Goal: Task Accomplishment & Management: Manage account settings

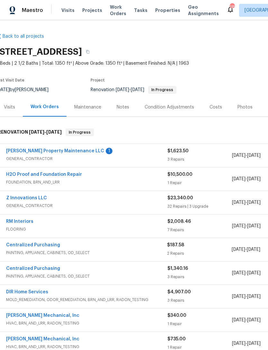
scroll to position [0, 4]
click at [53, 152] on link "[PERSON_NAME] Property Maintenance LLC" at bounding box center [55, 151] width 98 height 5
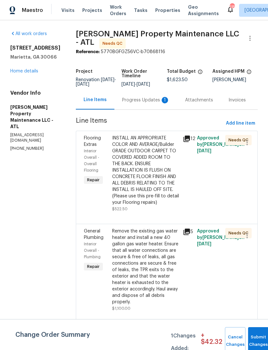
click at [147, 100] on div "Progress Updates 1" at bounding box center [146, 100] width 48 height 6
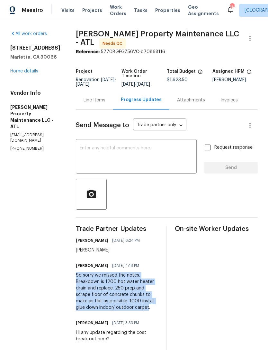
copy div "So sorry we missed the notes. Breakdown is 1200 hot water heater drain and repl…"
click at [33, 71] on link "Home details" at bounding box center [24, 71] width 28 height 5
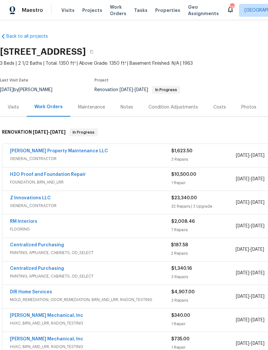
click at [59, 151] on link "[PERSON_NAME] Property Maintenance LLC" at bounding box center [59, 151] width 98 height 5
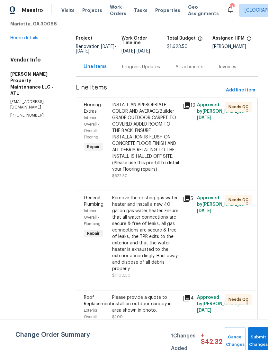
scroll to position [21, 0]
click at [91, 295] on span "Roof Replacement" at bounding box center [98, 300] width 28 height 11
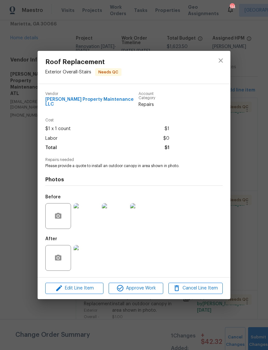
click at [90, 256] on img at bounding box center [87, 258] width 26 height 26
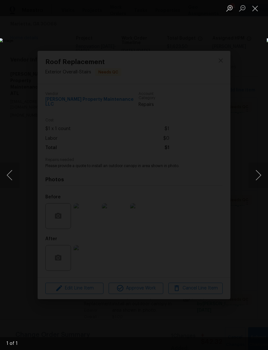
click at [259, 7] on button "Close lightbox" at bounding box center [255, 8] width 13 height 11
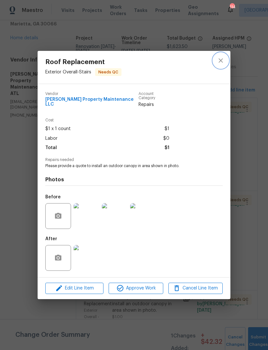
click at [223, 60] on icon "close" at bounding box center [221, 61] width 8 height 8
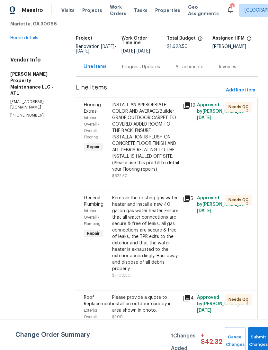
click at [94, 195] on span "General Plumbing" at bounding box center [94, 200] width 20 height 11
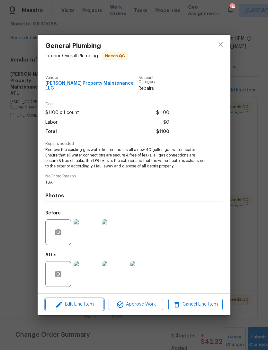
click at [81, 304] on span "Edit Line Item" at bounding box center [74, 304] width 54 height 8
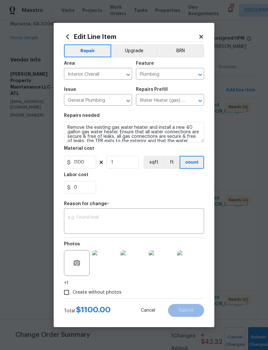
click at [120, 216] on textarea at bounding box center [134, 222] width 132 height 14
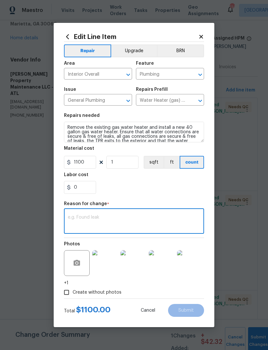
click at [101, 221] on textarea at bounding box center [134, 222] width 132 height 14
paste textarea "So sorry we missed the notes. Breakdown is 1200 hot water heater drain and repl…"
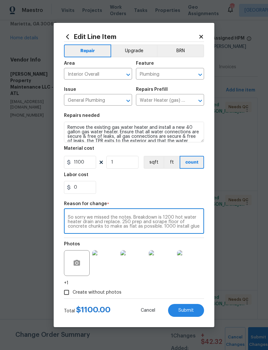
scroll to position [0, 0]
type textarea "So sorry we missed the notes. Breakdown is 1200 hot water heater drain and repl…"
click at [83, 192] on input "0" at bounding box center [80, 187] width 32 height 13
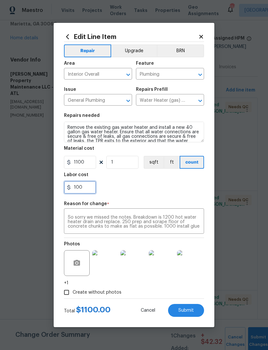
type input "100"
click at [157, 187] on div "100" at bounding box center [134, 187] width 140 height 13
click at [186, 309] on span "Submit" at bounding box center [185, 310] width 15 height 5
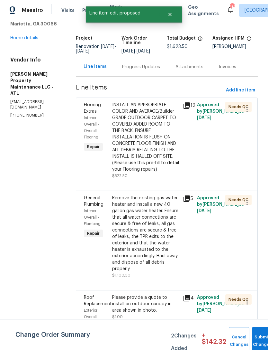
click at [94, 102] on div "Flooring Extras" at bounding box center [96, 108] width 24 height 13
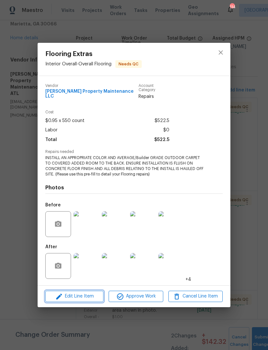
click at [78, 293] on span "Edit Line Item" at bounding box center [74, 296] width 54 height 8
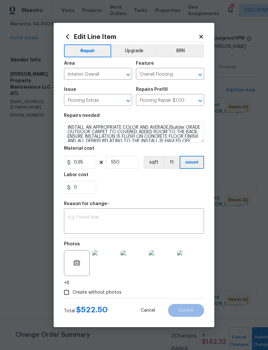
click at [117, 219] on textarea at bounding box center [134, 222] width 132 height 14
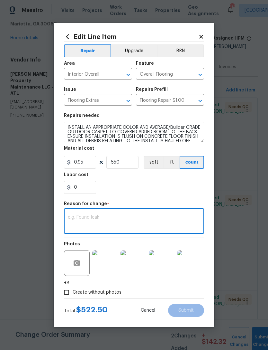
click at [93, 219] on textarea at bounding box center [134, 222] width 132 height 14
paste textarea "So sorry we missed the notes. Breakdown is 1200 hot water heater drain and repl…"
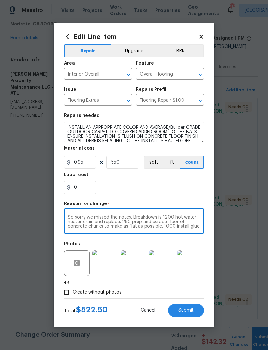
scroll to position [5, 0]
type textarea "So sorry we missed the notes. Breakdown is 1200 hot water heater drain and repl…"
click at [204, 34] on icon at bounding box center [201, 37] width 6 height 6
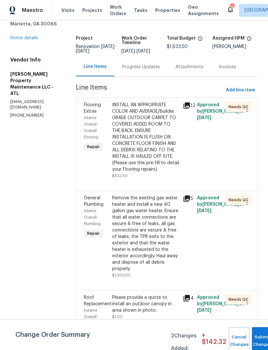
click at [93, 103] on span "Flooring Extras" at bounding box center [92, 108] width 17 height 11
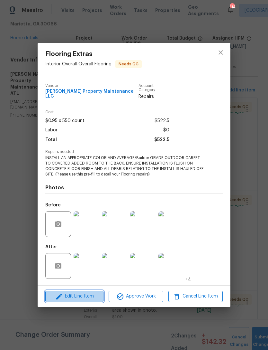
click at [90, 296] on span "Edit Line Item" at bounding box center [74, 296] width 54 height 8
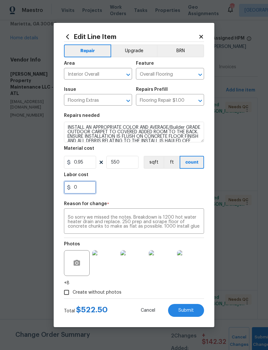
click at [86, 190] on input "0" at bounding box center [80, 187] width 32 height 13
click at [166, 193] on div "677.5" at bounding box center [134, 187] width 140 height 13
click at [88, 190] on input "677.5" at bounding box center [80, 187] width 32 height 13
type input "6"
type input "727.5"
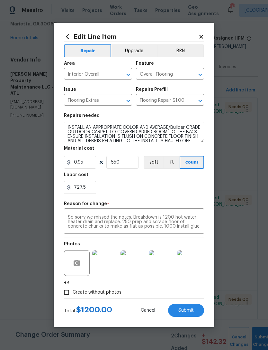
click at [160, 192] on div "727.5" at bounding box center [134, 187] width 140 height 13
click at [188, 311] on span "Submit" at bounding box center [185, 310] width 15 height 5
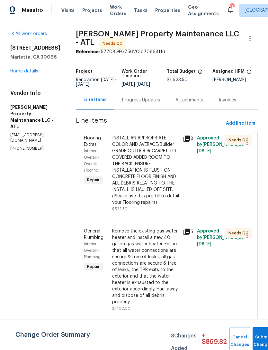
scroll to position [0, 0]
click at [23, 69] on link "Home details" at bounding box center [24, 71] width 28 height 5
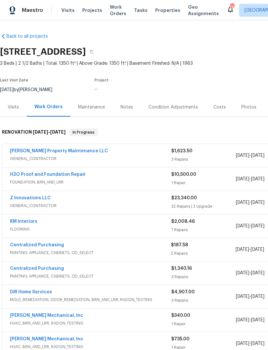
click at [96, 148] on div "[PERSON_NAME] Property Maintenance LLC" at bounding box center [90, 152] width 161 height 8
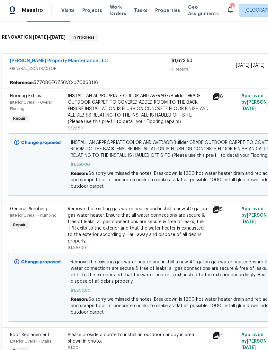
scroll to position [94, 0]
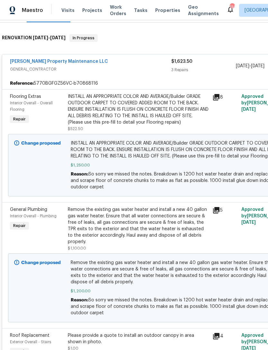
click at [20, 59] on link "[PERSON_NAME] Property Maintenance LLC" at bounding box center [59, 61] width 98 height 5
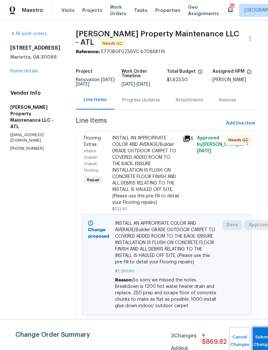
click at [257, 335] on button "Submit Changes" at bounding box center [263, 341] width 21 height 28
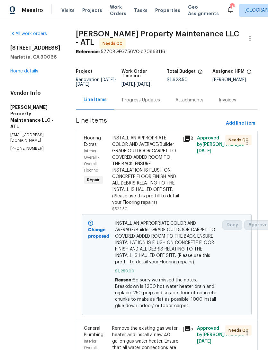
click at [29, 70] on link "Home details" at bounding box center [24, 71] width 28 height 5
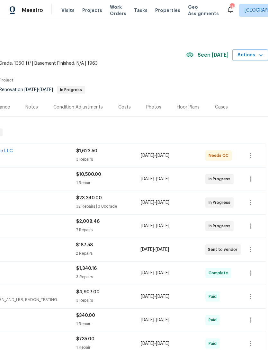
scroll to position [0, 95]
click at [128, 110] on div "Costs" at bounding box center [125, 106] width 28 height 19
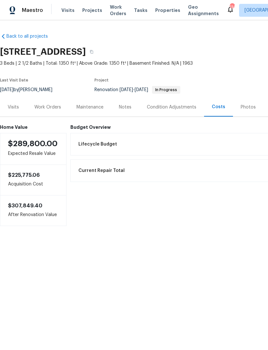
click at [15, 108] on div "Visits" at bounding box center [13, 107] width 11 height 6
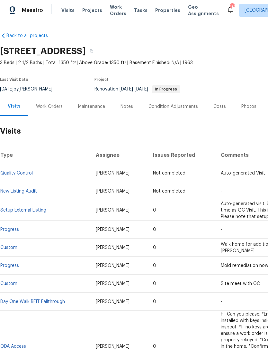
scroll to position [0, 0]
click at [49, 107] on div "Work Orders" at bounding box center [49, 107] width 27 height 6
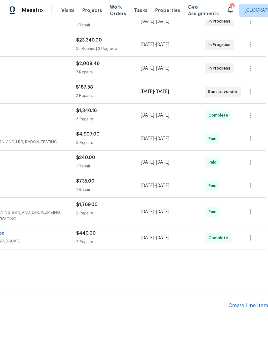
scroll to position [158, 95]
click at [244, 305] on div "Create Line Item" at bounding box center [249, 305] width 40 height 6
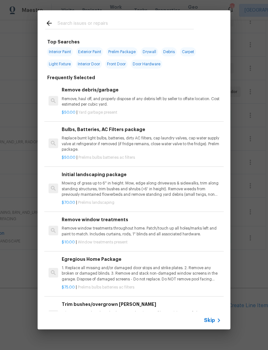
click at [99, 22] on input "text" at bounding box center [126, 24] width 136 height 10
type input "Pine"
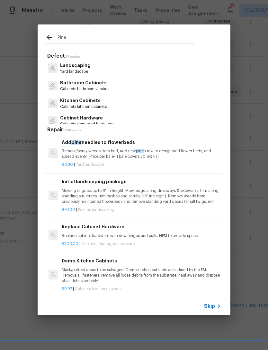
click at [115, 155] on p "Remove/spray weeds from bed, add new pine straw to designated flower beds, and …" at bounding box center [141, 153] width 159 height 11
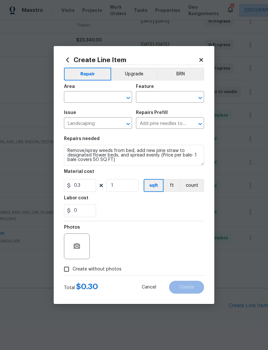
click at [88, 95] on input "text" at bounding box center [89, 98] width 50 height 10
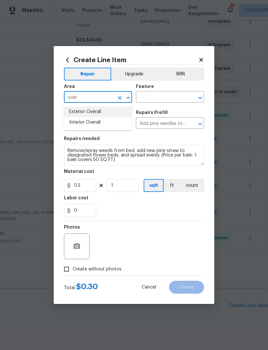
click at [95, 113] on li "Exterior Overall" at bounding box center [98, 111] width 68 height 11
type input "Exterior Overall"
click at [158, 96] on input "text" at bounding box center [161, 98] width 50 height 10
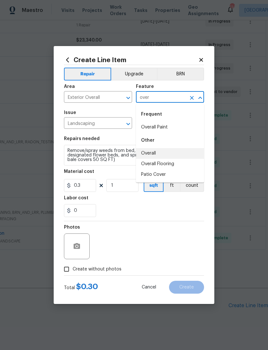
click at [170, 155] on li "Overall" at bounding box center [170, 153] width 68 height 11
type input "Overall"
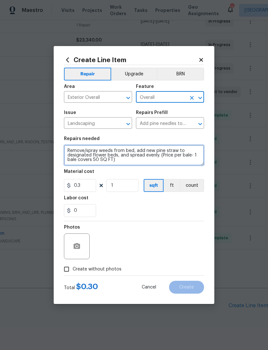
click at [67, 150] on textarea "Remove/spray weeds from bed, add new pine straw to designated flower beds, and …" at bounding box center [134, 155] width 140 height 21
click at [85, 152] on textarea "Remove/spray weeds from bed, add new pine straw to designated flower beds, and …" at bounding box center [134, 155] width 140 height 21
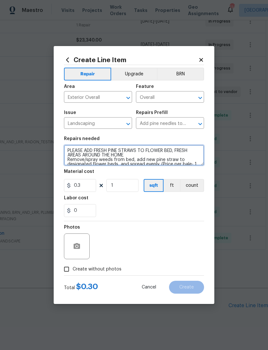
click at [178, 151] on textarea "PLEASE ADD FRESH PINE STRAWS TO FLOWER BED, FRESH AREAS AROUND THE HOME Remove/…" at bounding box center [134, 155] width 140 height 21
click at [190, 151] on textarea "PLEASE ADD FRESH PINE STRAWS TO FLOWER BED, FRESH AREAS AROUND THE HOME Remove/…" at bounding box center [134, 155] width 140 height 21
click at [188, 153] on textarea "PLEASE ADD FRESH PINE STRAWS TO FLOWER BED, FRESH AREAS AROUND THE HOME Remove/…" at bounding box center [134, 155] width 140 height 21
click at [147, 159] on textarea "PLEASE ADD FRESH PINE STRAWS TO FLOWER BED, FRESHLY DIGGED AREAS AROUND THE HOM…" at bounding box center [134, 155] width 140 height 21
click at [160, 156] on textarea "PLEASE ADD FRESH PINE STRAWS TO FLOWER BED, FRESHLY DIGGED AREAS AROUND THE HOM…" at bounding box center [134, 155] width 140 height 21
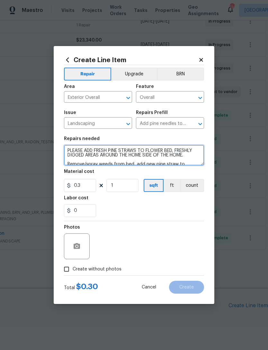
scroll to position [0, 0]
click at [196, 159] on textarea "PLEASE ADD FRESH PINE STRAWS TO FLOWER BED, FRESHLY DIGGED AREAS AROUND THE HOM…" at bounding box center [134, 155] width 140 height 21
click at [194, 159] on textarea "PLEASE ADD FRESH PINE STRAWS TO FLOWER BED, FRESHLY DIGGED AREAS AROUND THE HOM…" at bounding box center [134, 155] width 140 height 21
click at [193, 155] on textarea "PLEASE ADD FRESH PINE STRAWS TO FLOWER BED, FRESHLY DIGGED AREAS AROUND THE HOM…" at bounding box center [134, 155] width 140 height 21
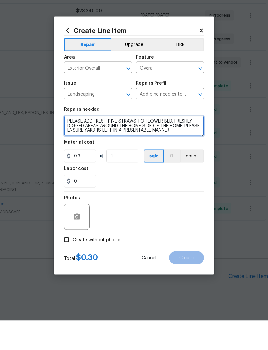
click at [115, 145] on textarea "PLEASE ADD FRESH PINE STRAWS TO FLOWER BED, FRESHLY DIGGED AREAS AROUND THE HOM…" at bounding box center [134, 155] width 140 height 21
click at [114, 145] on textarea "PLEASE ADD FRESH PINE STRAWS TO FLOWER BED, FRESHLY DIGGED AREAS AROUND THE HOM…" at bounding box center [134, 155] width 140 height 21
click at [196, 145] on textarea "PLEASE ADD FRESH PINE STRAWS TO FLOWER BED, FRESHLY DIGGED AREAS AROUND THE HOM…" at bounding box center [134, 155] width 140 height 21
type textarea "PLEASE ADD FRESH PINE STRAWS TO FLOWER BED, FRESHLY DIGGED AREAS AROUND THE HOM…"
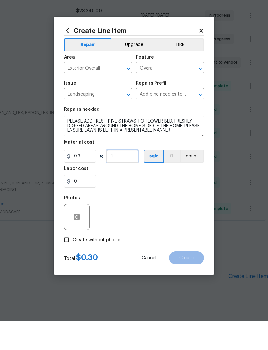
click at [123, 179] on input "1" at bounding box center [122, 185] width 32 height 13
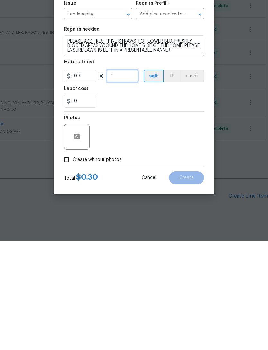
scroll to position [21, 0]
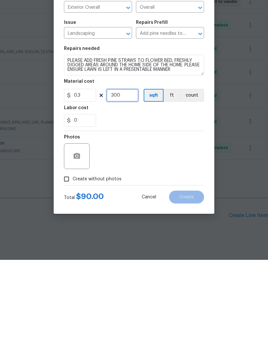
type input "300"
click at [80, 204] on input "0" at bounding box center [80, 210] width 32 height 13
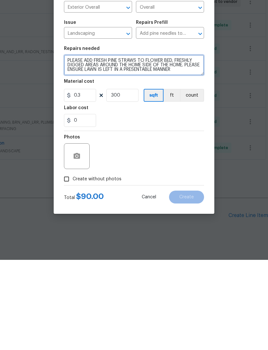
click at [191, 145] on textarea "PLEASE ADD FRESH PINE STRAWS TO FLOWER BED, FRESHLY DIGGED AREAS AROUND THE HOM…" at bounding box center [134, 155] width 140 height 21
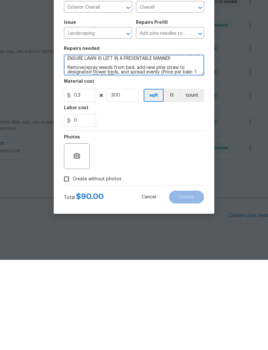
scroll to position [11, 0]
type textarea "PLEASE ADD FRESH PINE STRAWS TO FLOWER BED, FRESHLY DIGGED AREAS AROUND THE HOM…"
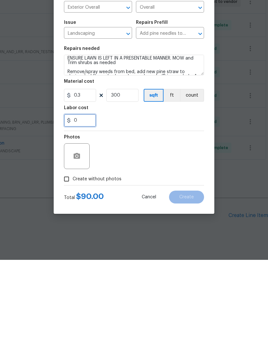
click at [85, 204] on input "0" at bounding box center [80, 210] width 32 height 13
type input "70"
click at [175, 221] on div "Photos" at bounding box center [134, 242] width 140 height 42
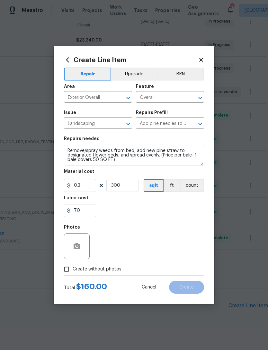
scroll to position [23, 0]
click at [82, 244] on button "button" at bounding box center [76, 245] width 15 height 15
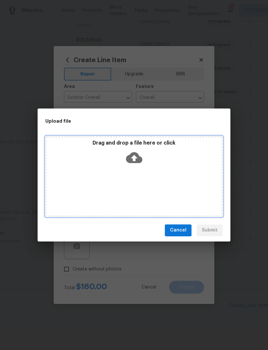
click at [171, 172] on div "Drag and drop a file here or click" at bounding box center [133, 176] width 177 height 80
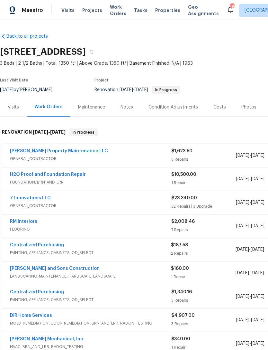
click at [17, 104] on div "Visits" at bounding box center [13, 107] width 11 height 6
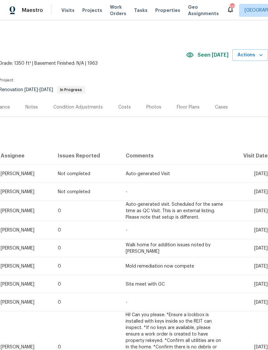
scroll to position [0, 100]
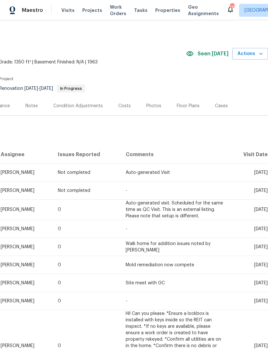
click at [176, 310] on td "Hi! Can you please: *Ensure a lockbox is installed with keys inside so the REIT…" at bounding box center [175, 346] width 109 height 72
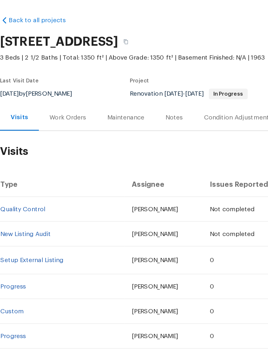
scroll to position [0, 0]
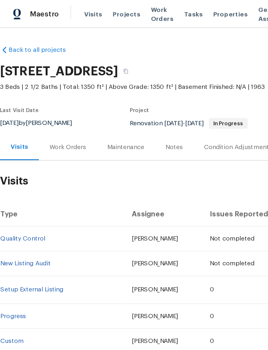
click at [69, 10] on span "Visits" at bounding box center [67, 10] width 13 height 6
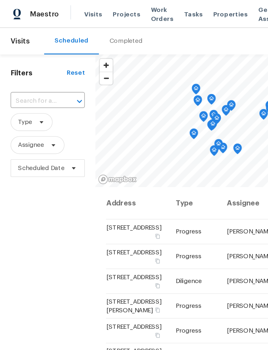
click at [69, 12] on span "Visits" at bounding box center [67, 10] width 13 height 6
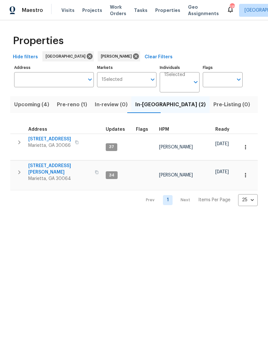
scroll to position [5, 0]
click at [61, 162] on span "[STREET_ADDRESS][PERSON_NAME]" at bounding box center [59, 168] width 63 height 13
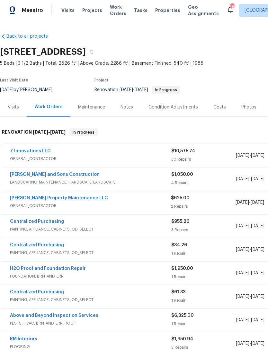
click at [62, 197] on link "[PERSON_NAME] Property Maintenance LLC" at bounding box center [59, 197] width 98 height 5
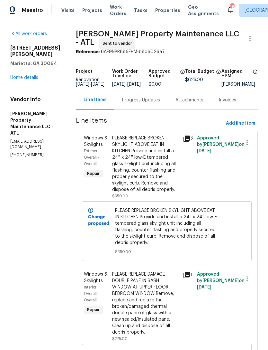
click at [145, 103] on div "Progress Updates" at bounding box center [141, 100] width 38 height 6
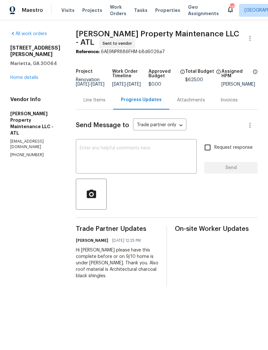
click at [28, 78] on link "Home details" at bounding box center [24, 77] width 28 height 5
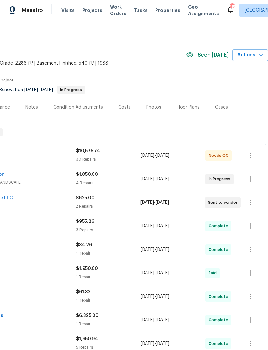
scroll to position [0, 95]
click at [123, 108] on div "Costs" at bounding box center [124, 107] width 13 height 6
